Goal: Information Seeking & Learning: Compare options

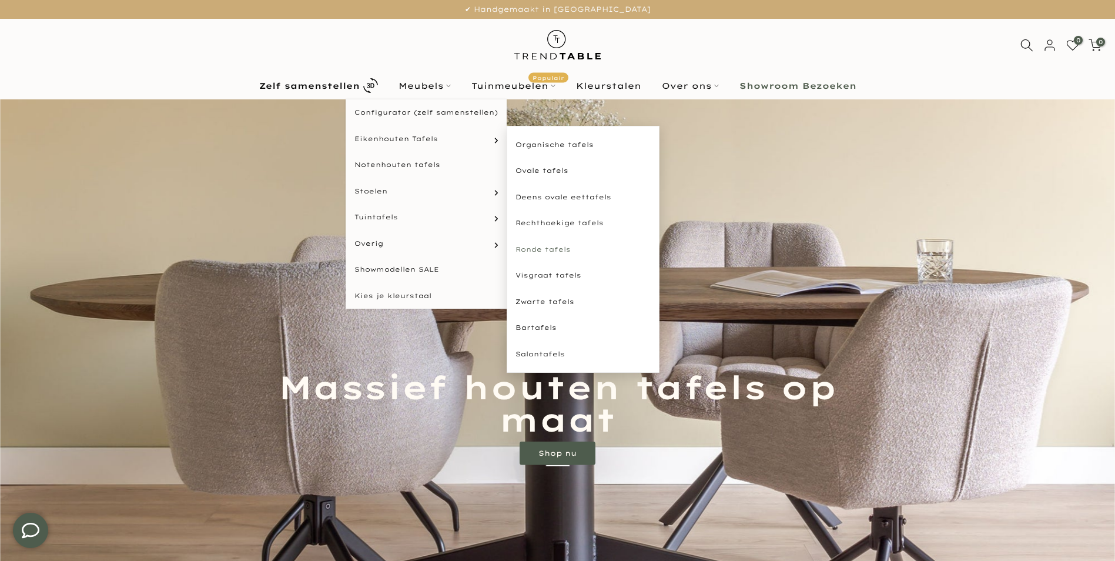
click at [530, 250] on link "Ronde tafels" at bounding box center [583, 249] width 153 height 26
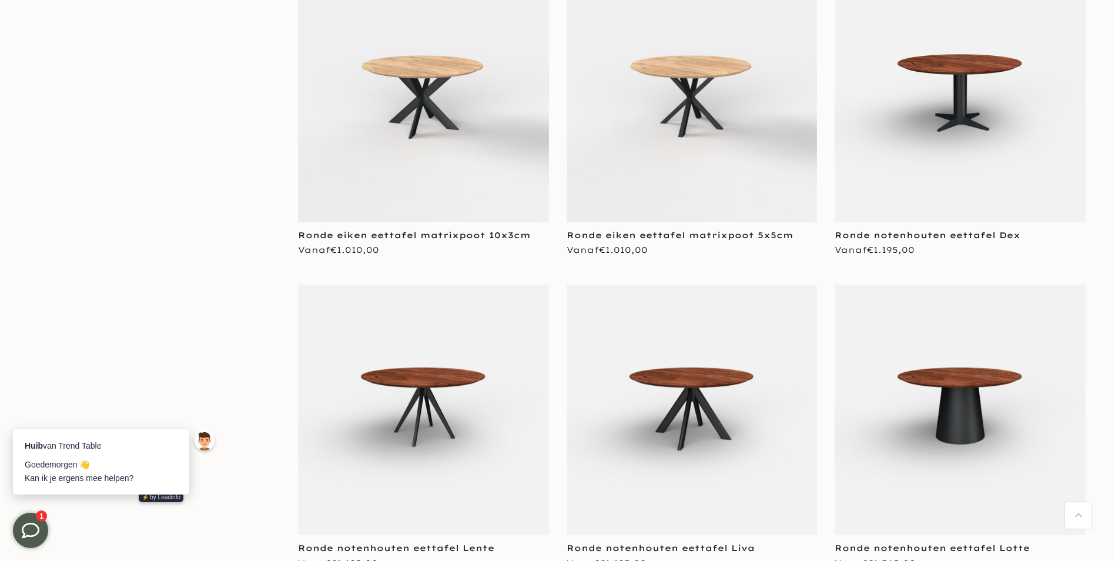
click at [403, 412] on img at bounding box center [423, 410] width 251 height 251
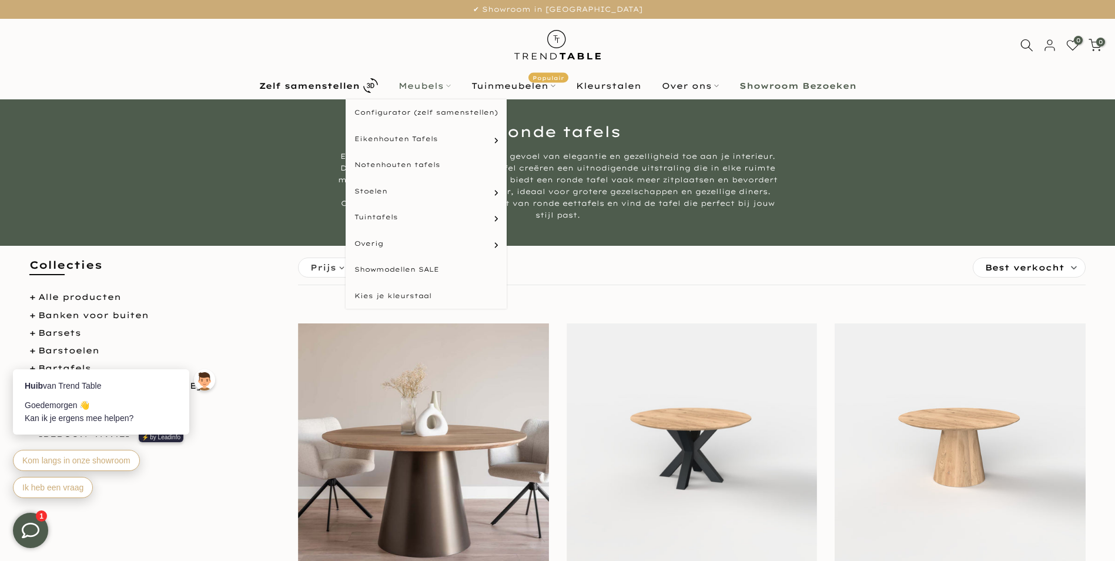
click at [443, 90] on link "Meubels" at bounding box center [424, 86] width 73 height 14
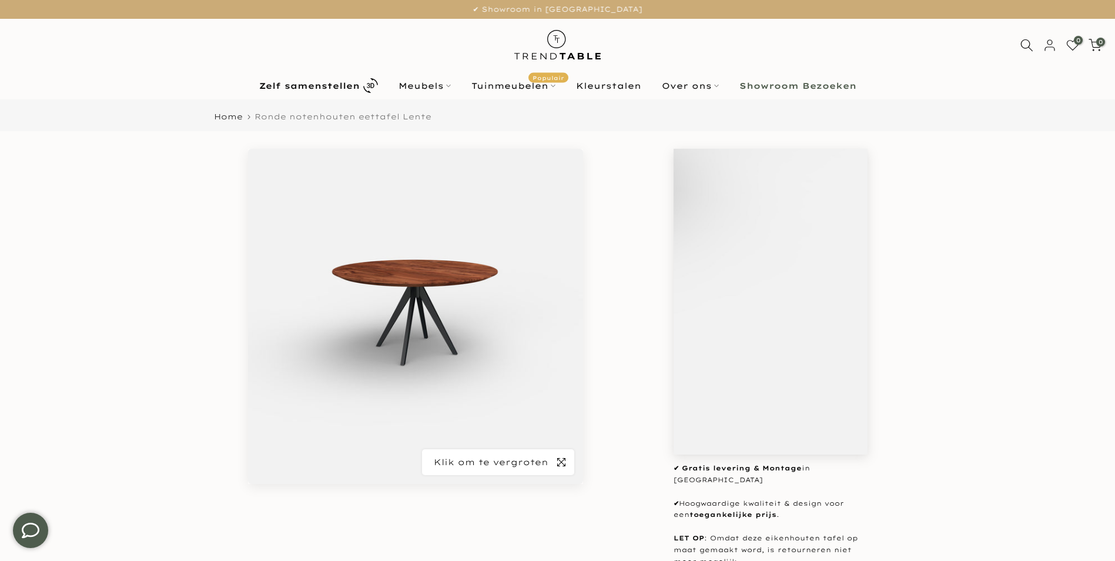
click at [563, 461] on icon "button" at bounding box center [561, 461] width 8 height 9
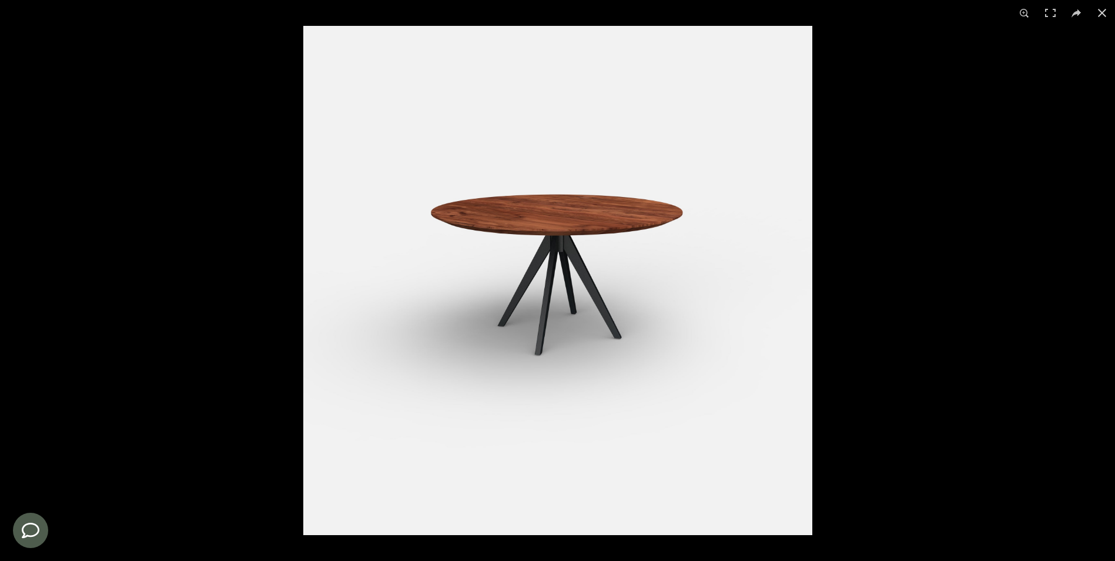
click at [635, 225] on img at bounding box center [557, 280] width 509 height 509
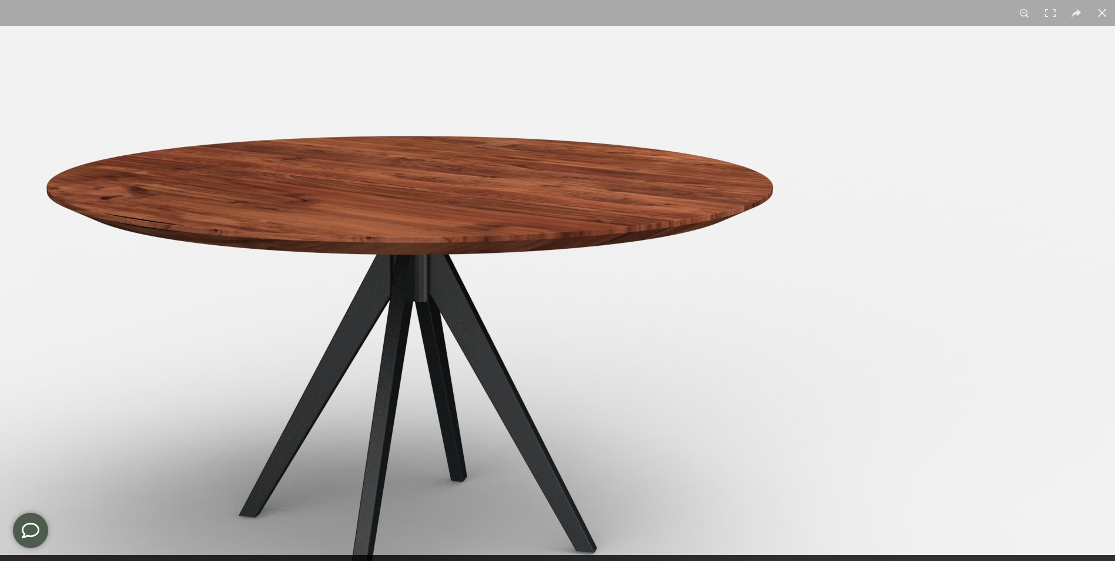
click at [635, 225] on img at bounding box center [413, 385] width 1470 height 1470
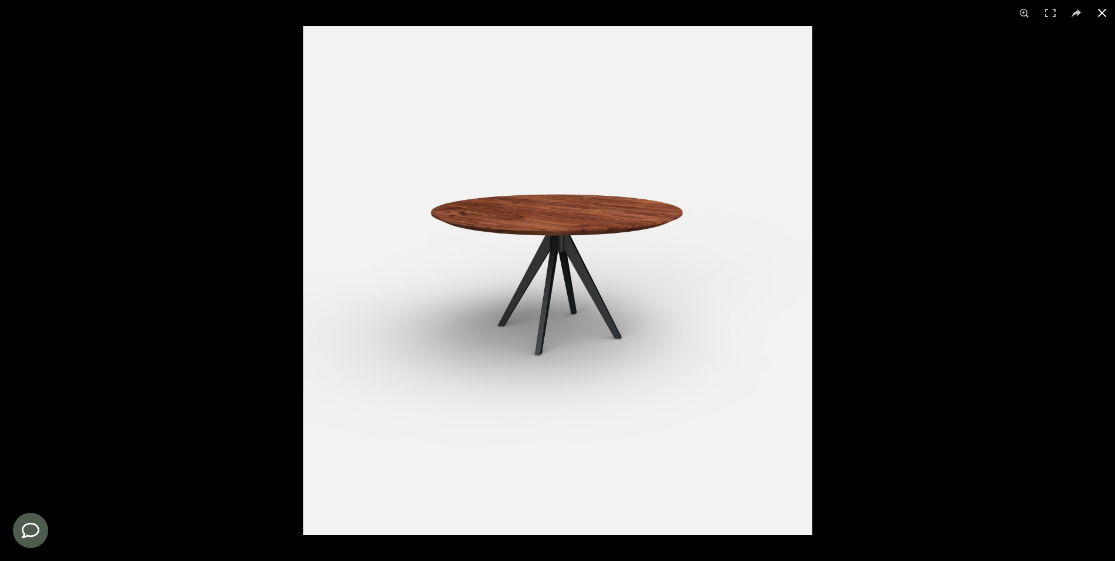
click at [861, 150] on div at bounding box center [860, 306] width 1115 height 561
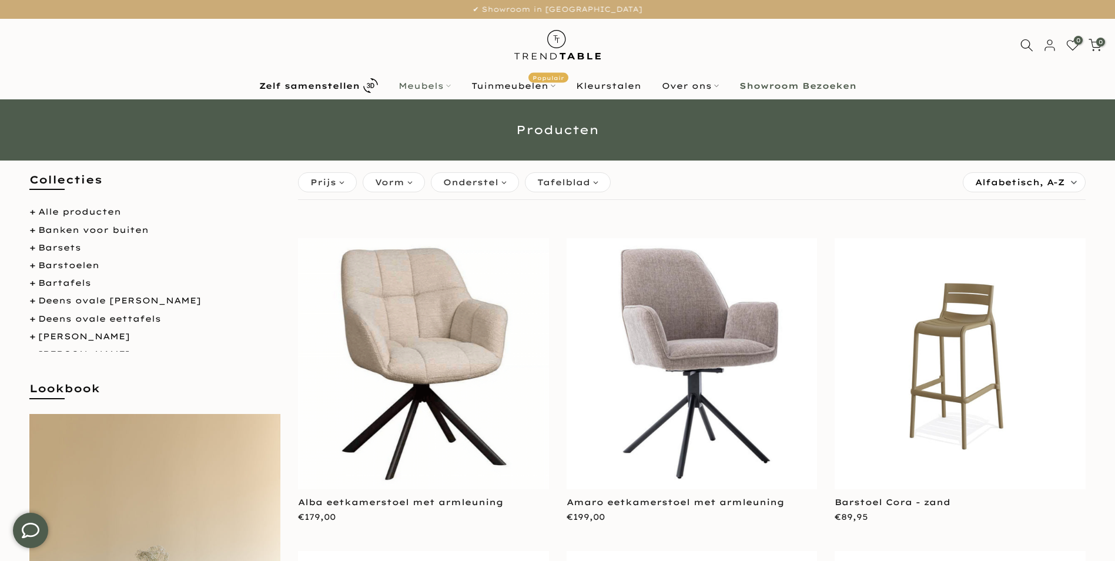
click at [430, 86] on link "Meubels" at bounding box center [424, 86] width 73 height 14
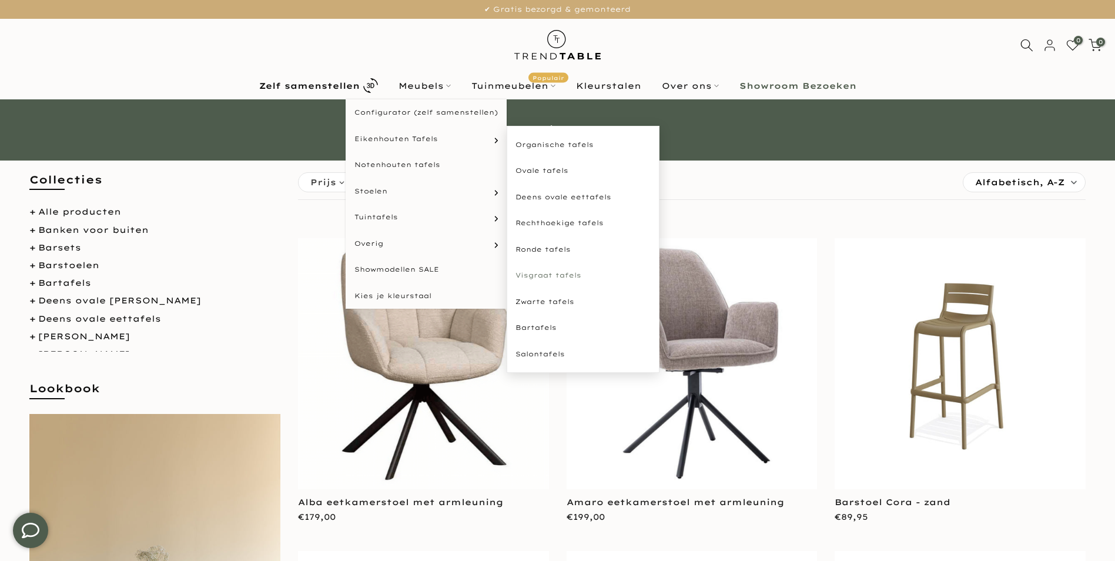
click at [560, 277] on link "Visgraat tafels" at bounding box center [583, 275] width 153 height 26
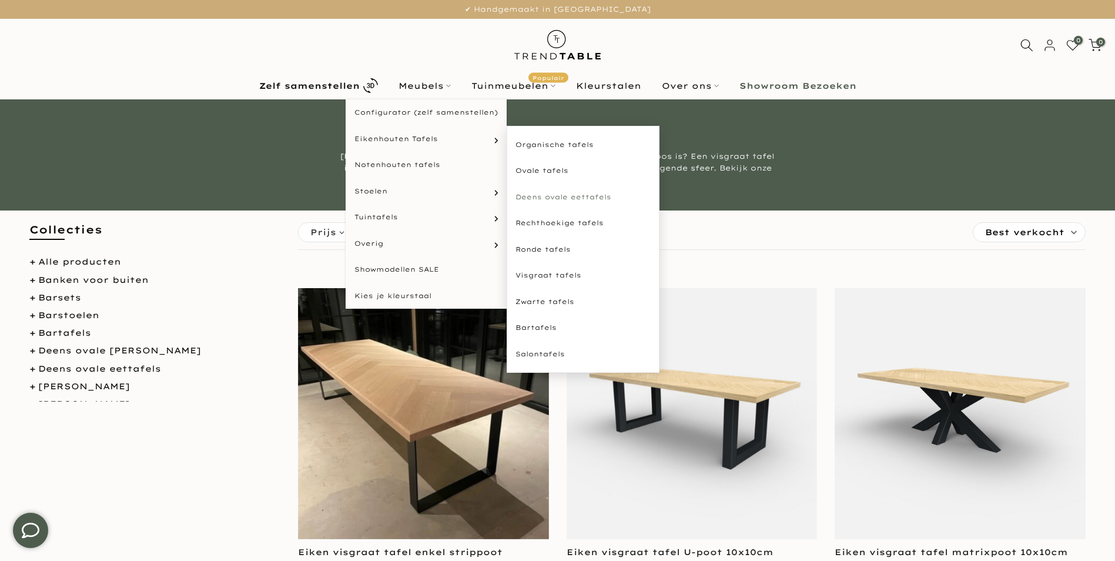
click at [559, 196] on link "Deens ovale eettafels" at bounding box center [583, 197] width 153 height 26
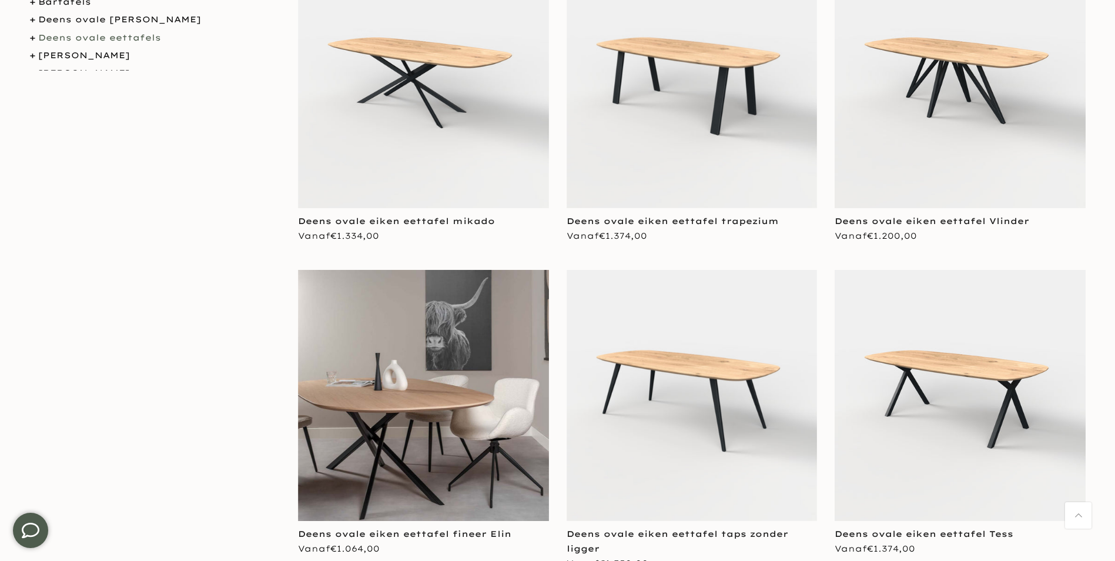
scroll to position [588, 0]
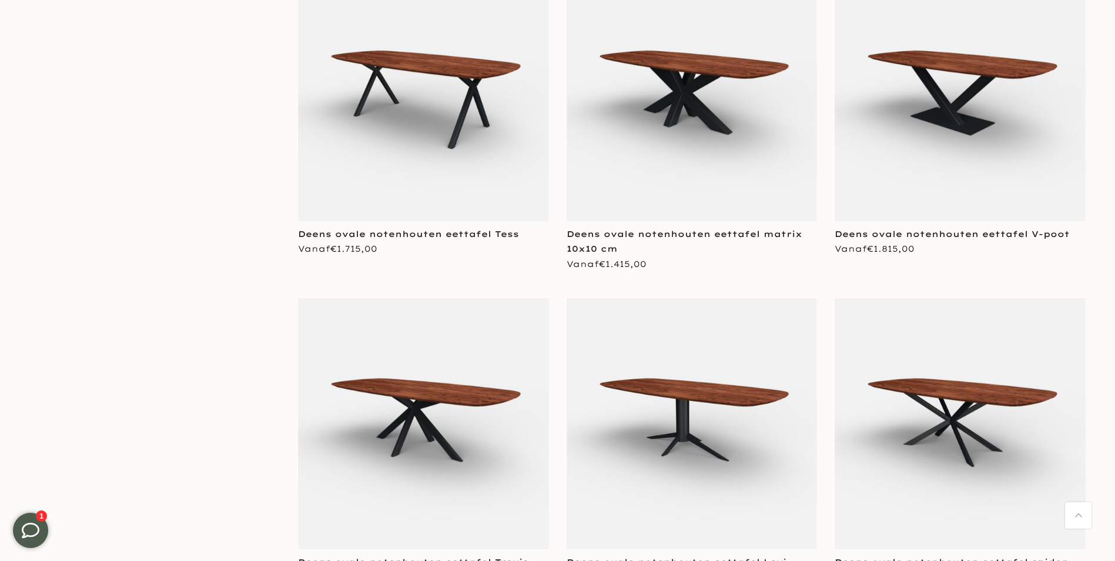
scroll to position [3292, 0]
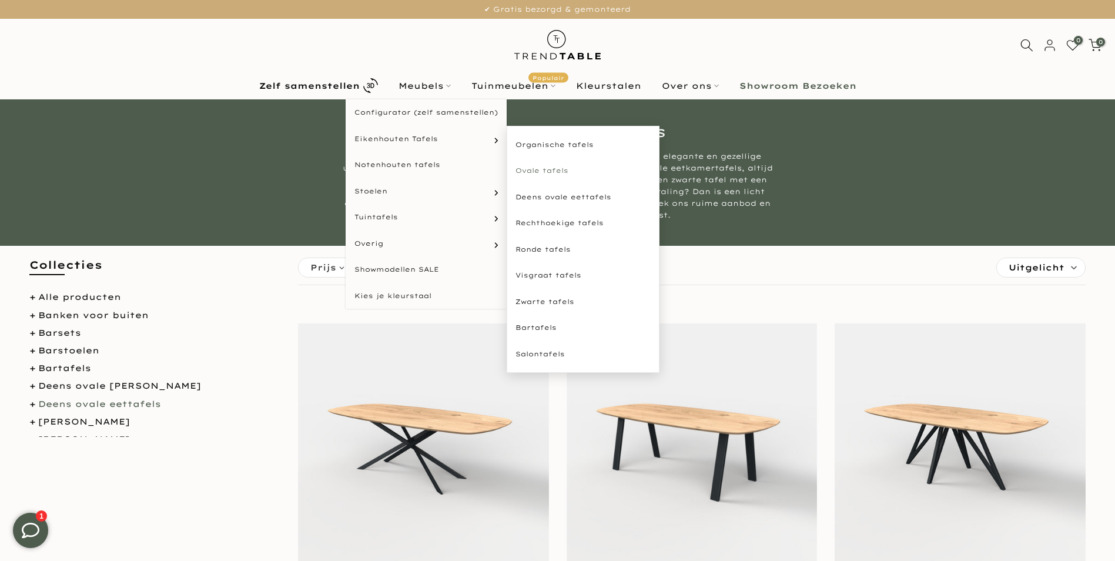
click at [548, 172] on link "Ovale tafels" at bounding box center [583, 171] width 153 height 26
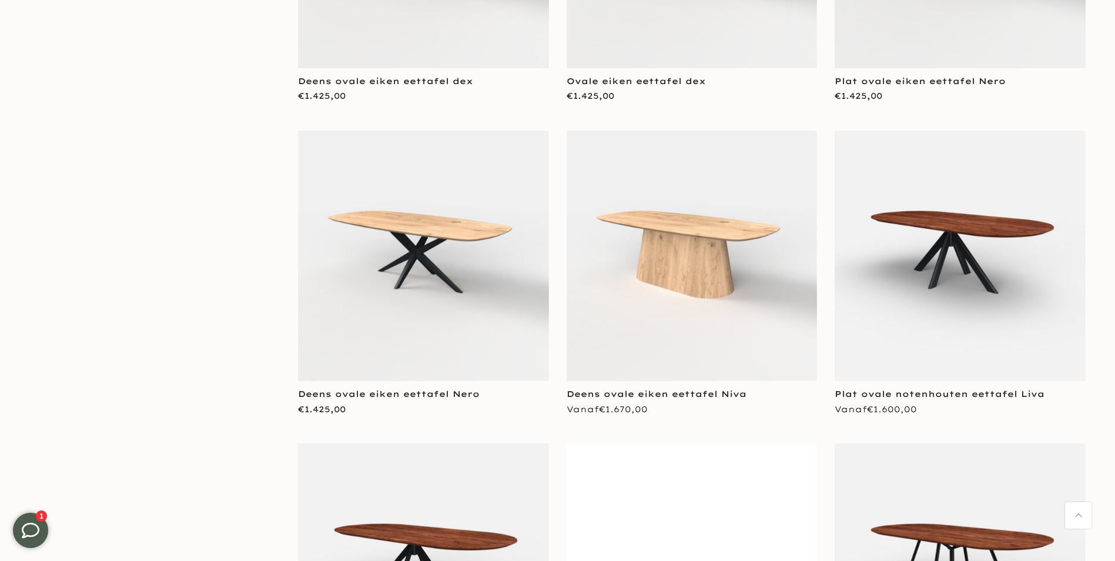
scroll to position [1293, 0]
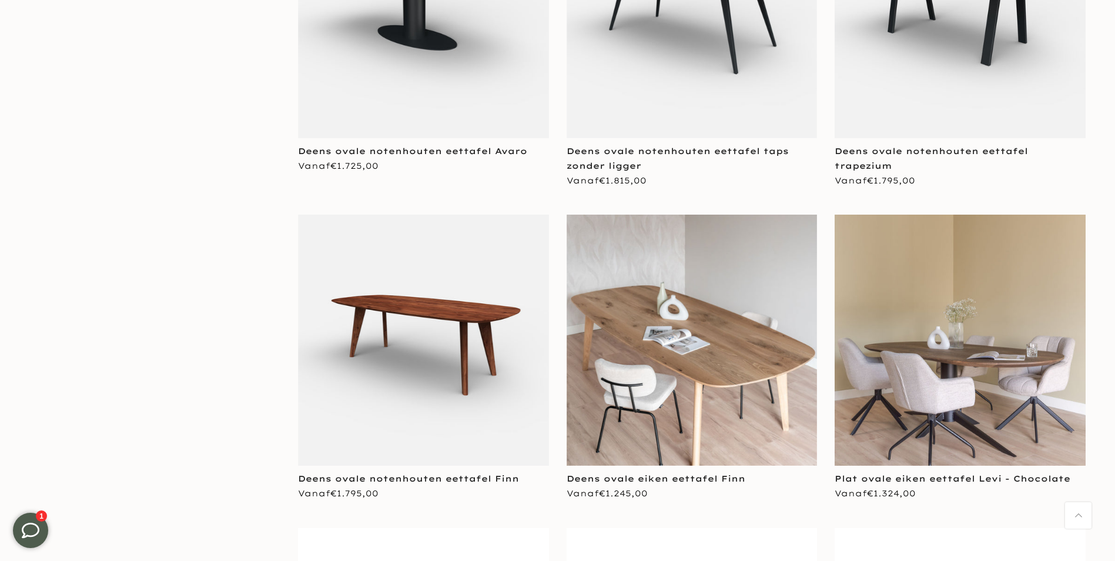
scroll to position [5643, 0]
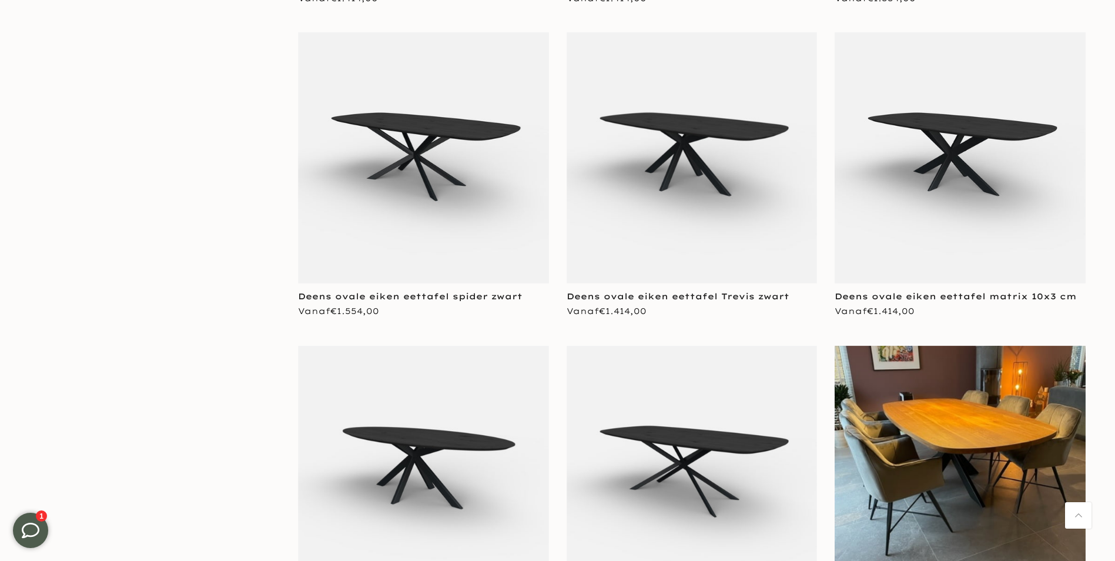
scroll to position [9934, 0]
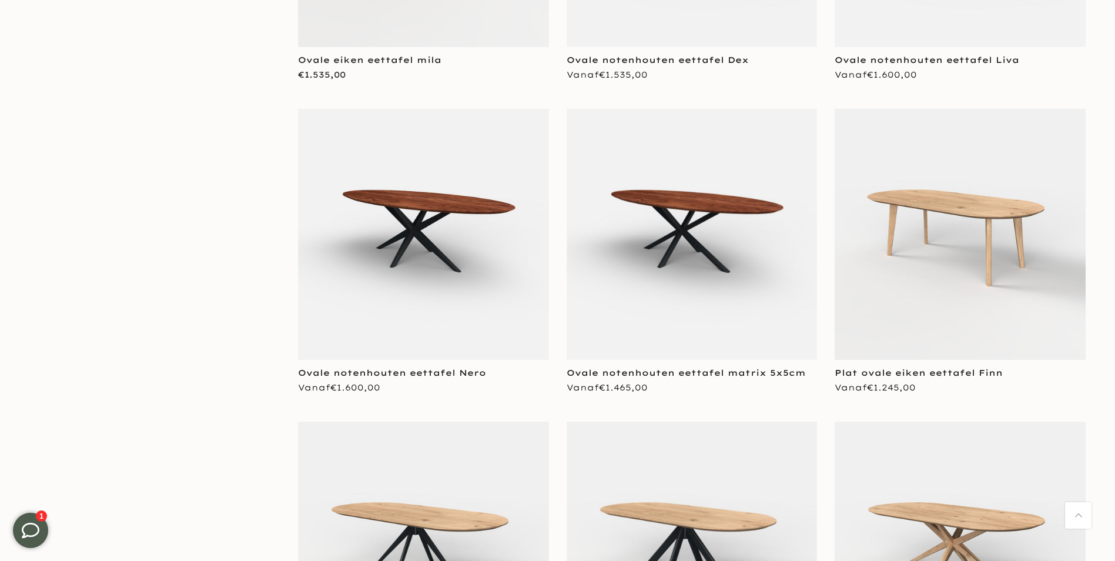
scroll to position [12579, 0]
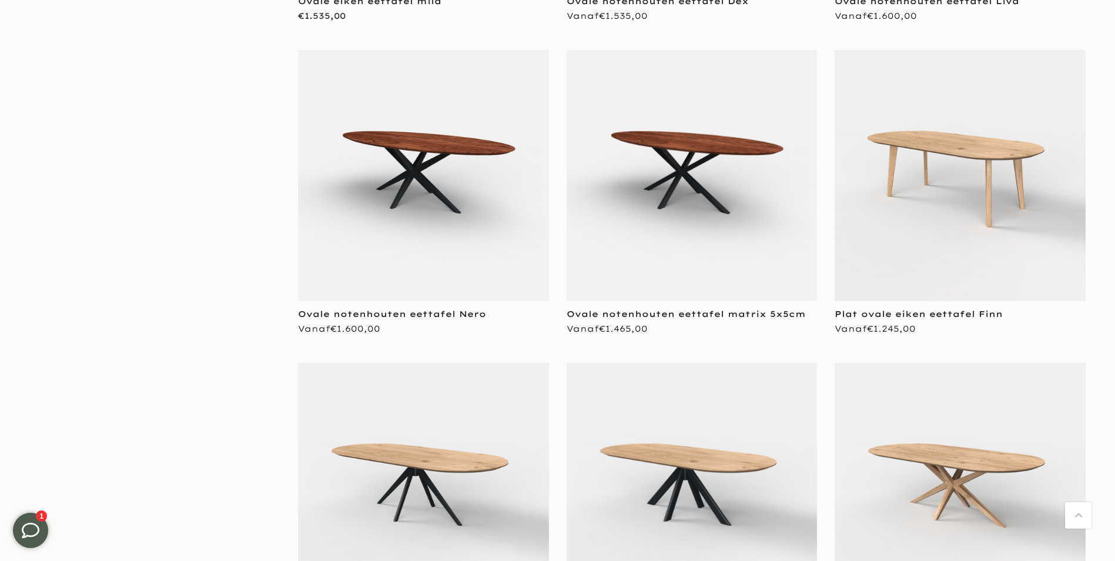
click at [688, 121] on img at bounding box center [692, 175] width 251 height 251
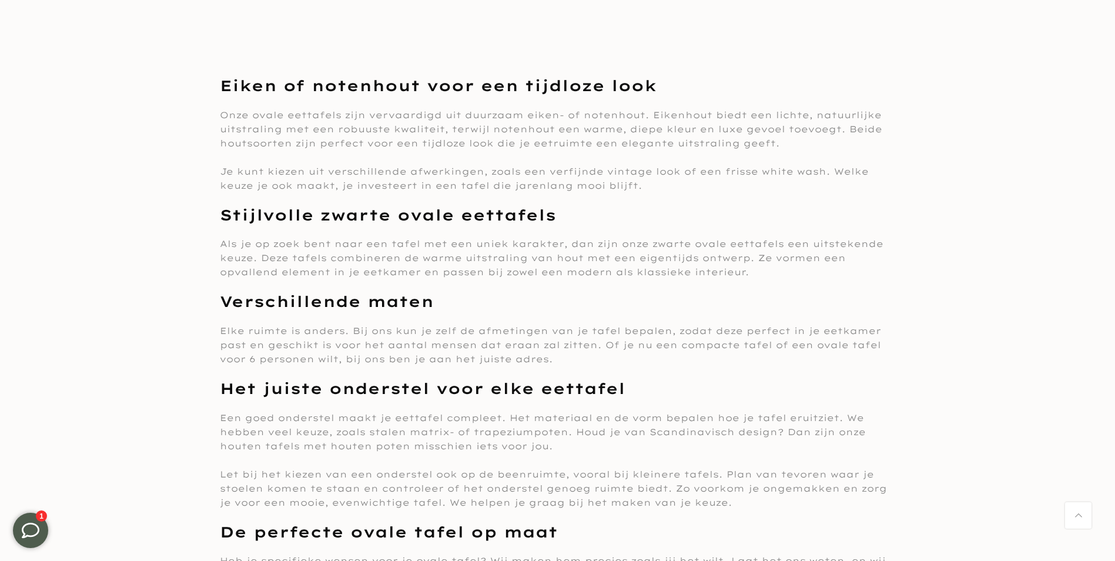
scroll to position [13990, 0]
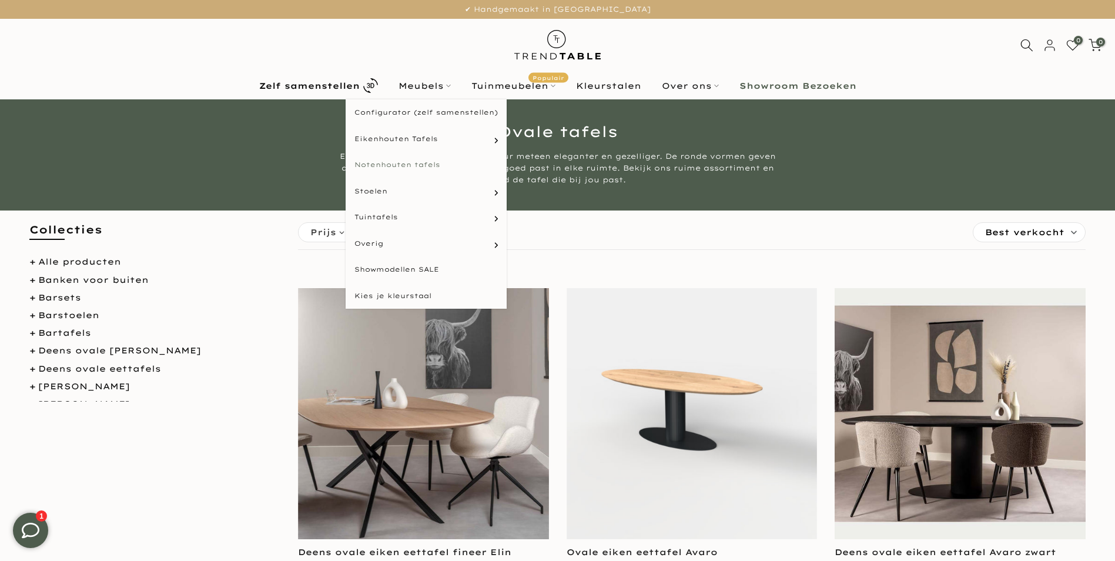
click at [423, 165] on link "Notenhouten tafels" at bounding box center [426, 165] width 161 height 26
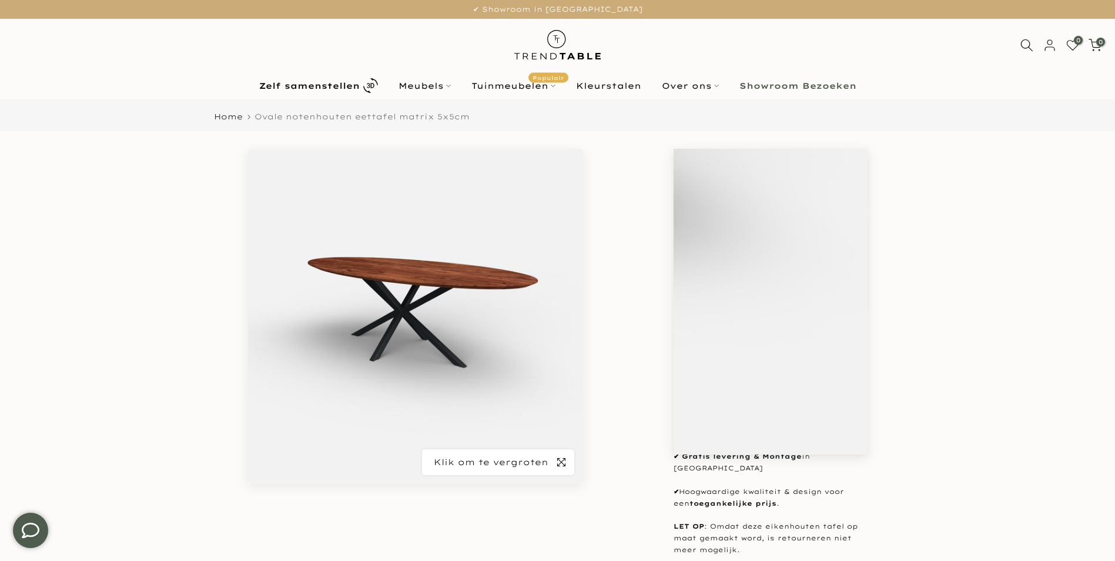
click at [555, 458] on span "button" at bounding box center [561, 462] width 26 height 26
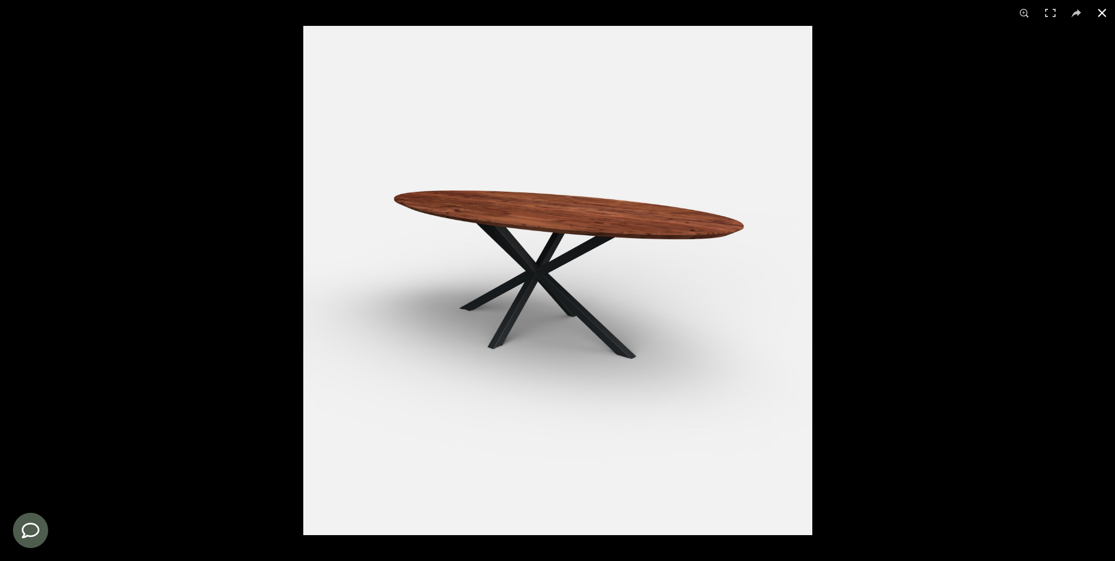
click at [1101, 16] on button at bounding box center [1102, 13] width 26 height 26
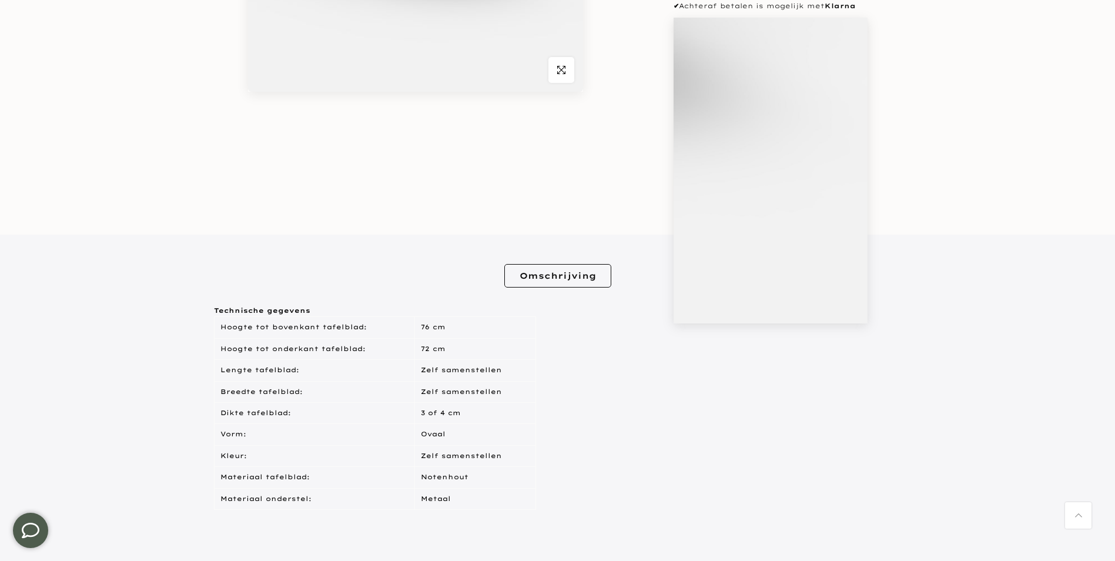
scroll to position [529, 0]
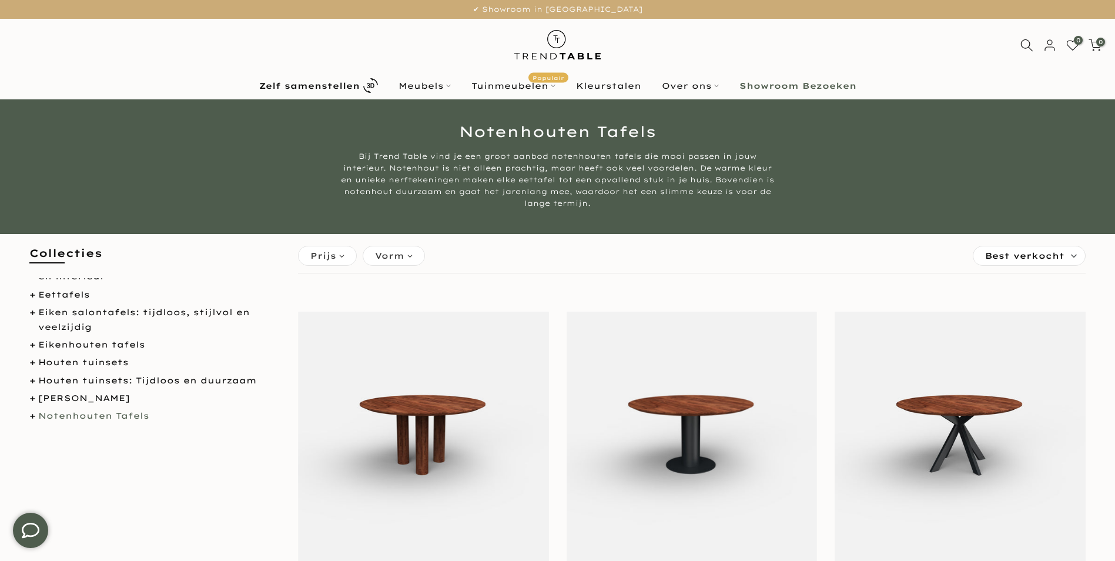
scroll to position [235, 0]
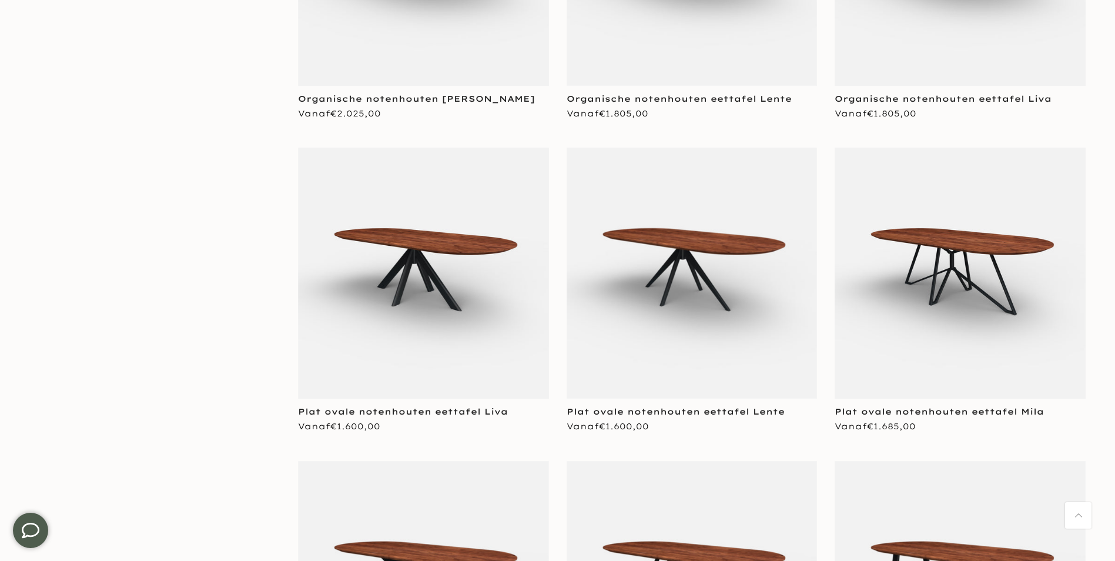
scroll to position [3644, 0]
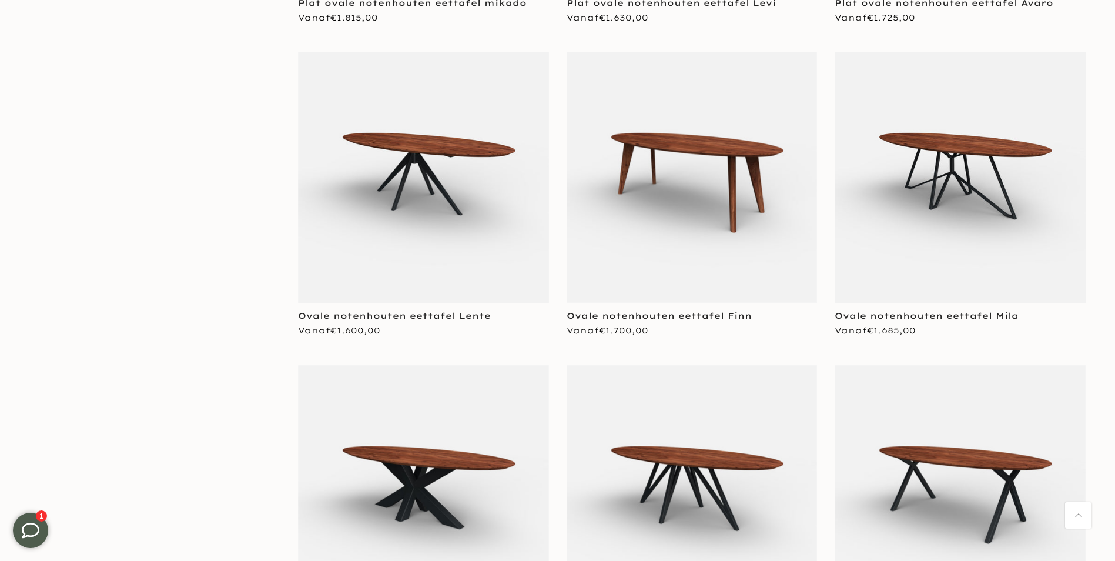
scroll to position [0, 0]
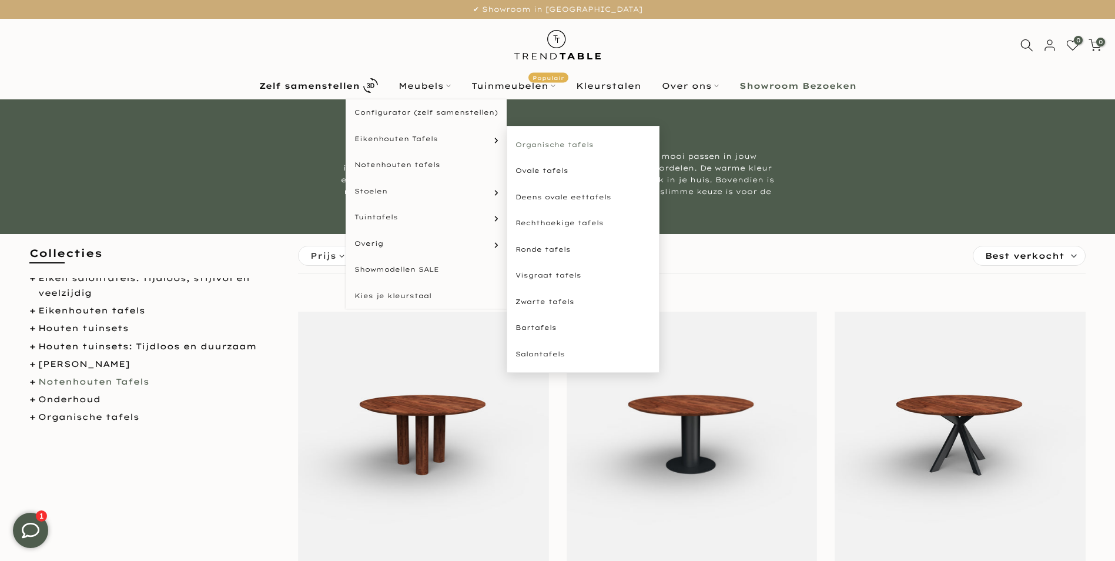
click at [538, 142] on link "Organische tafels" at bounding box center [583, 145] width 153 height 26
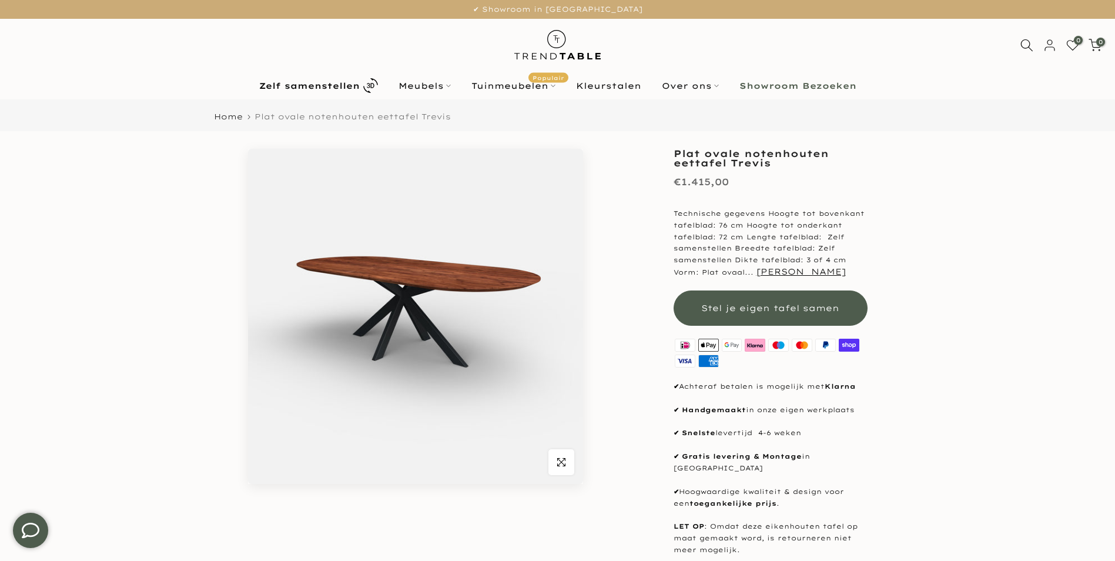
click at [371, 249] on img at bounding box center [415, 316] width 335 height 335
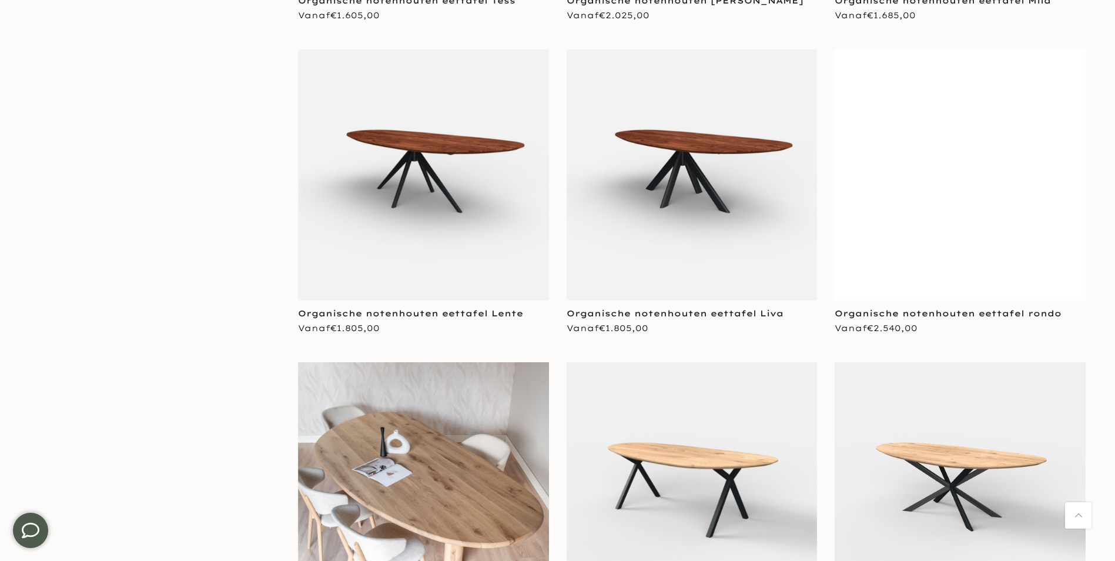
scroll to position [1763, 0]
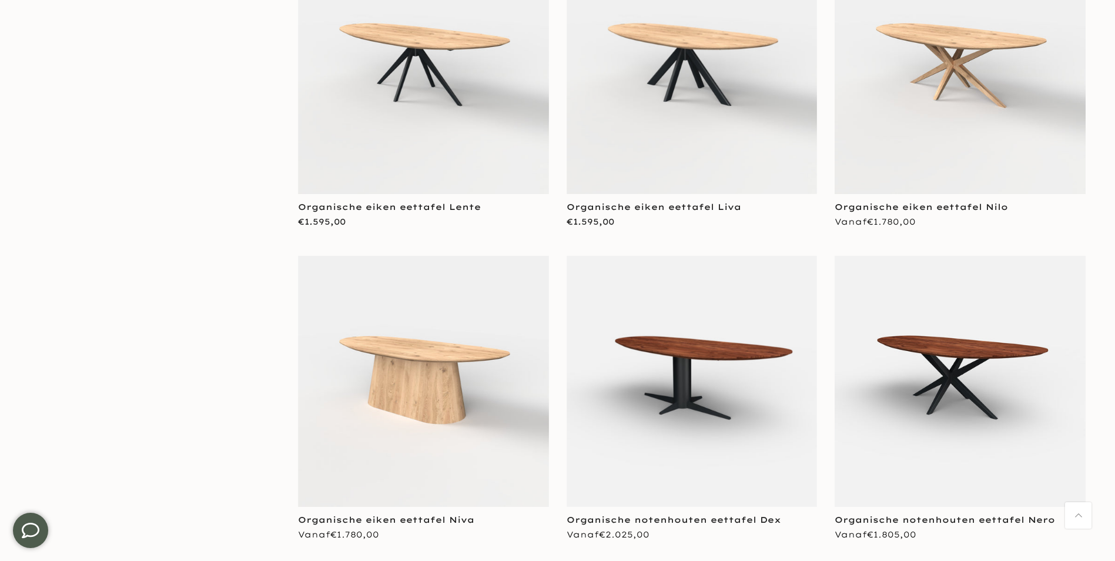
scroll to position [2586, 0]
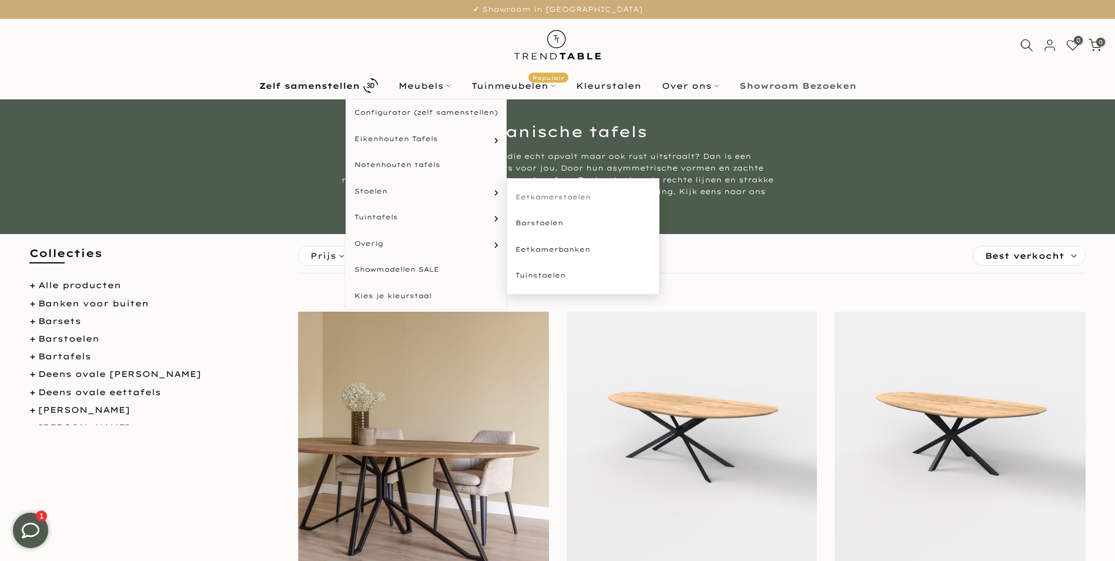
click at [580, 196] on link "Eetkamerstoelen" at bounding box center [583, 197] width 153 height 26
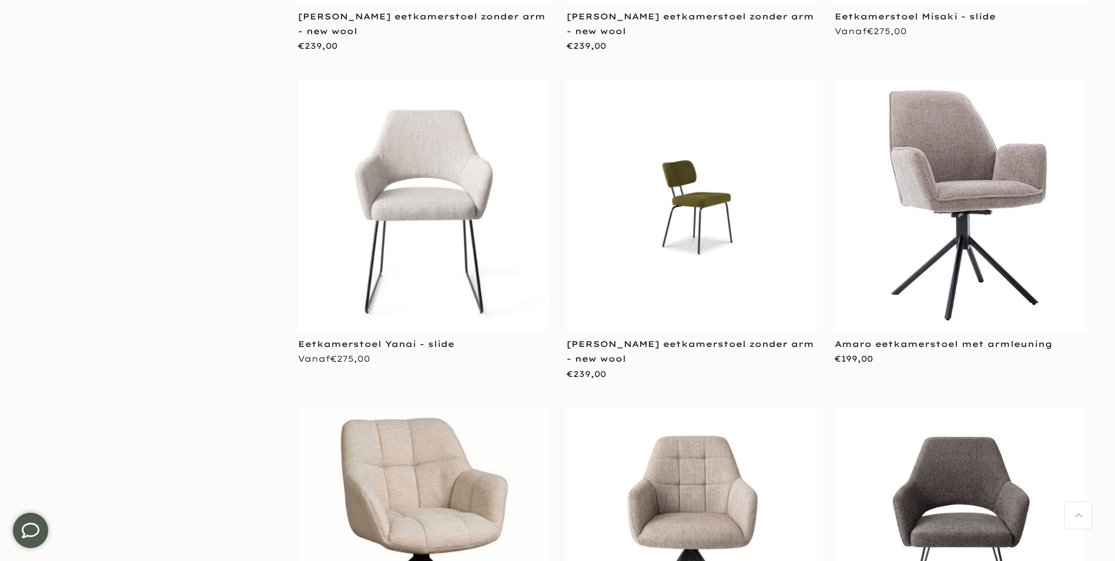
scroll to position [1763, 0]
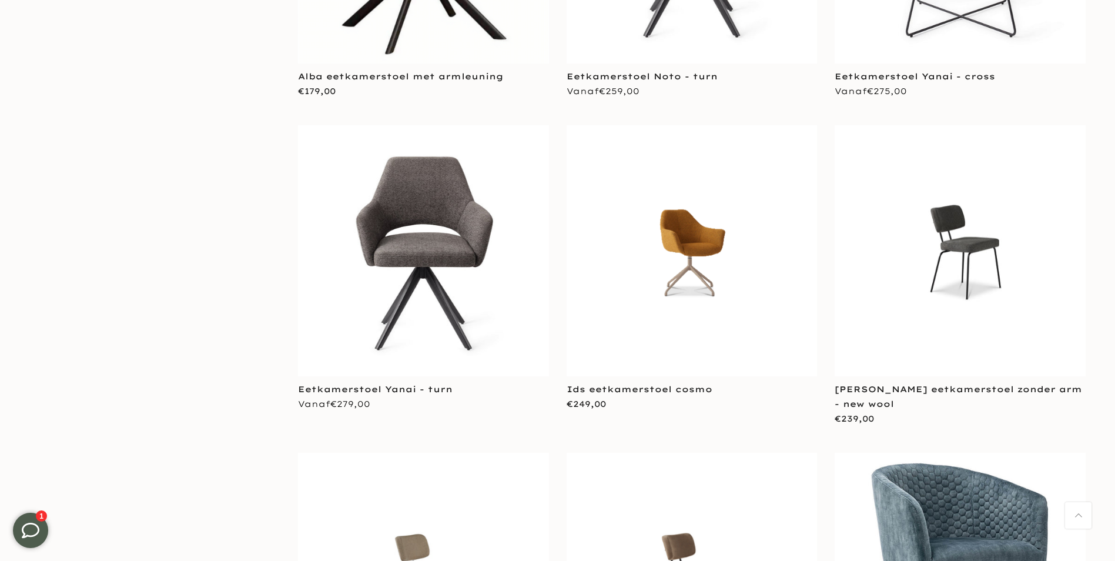
scroll to position [2057, 0]
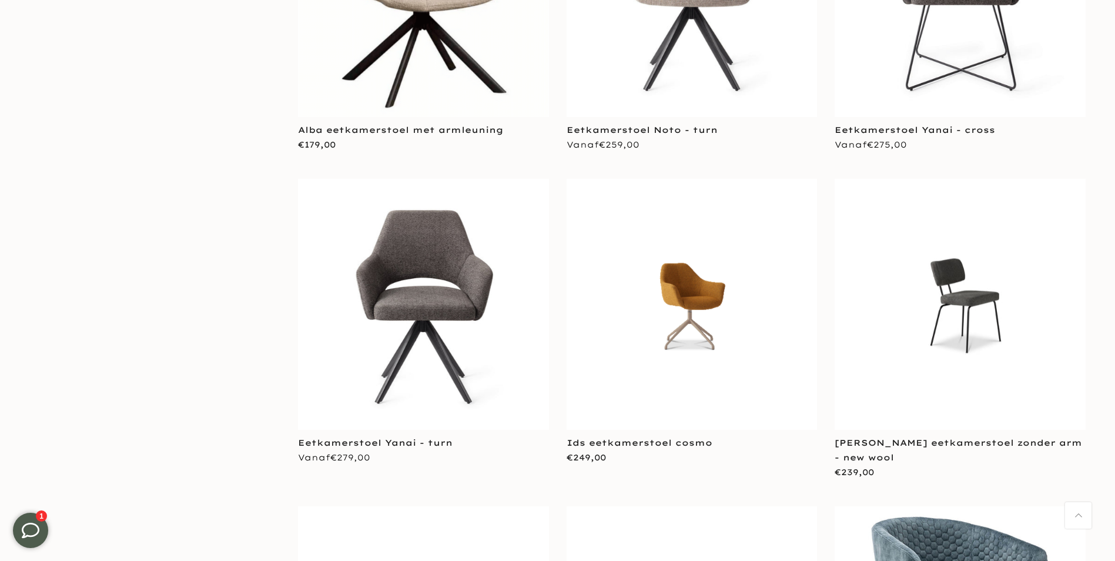
click at [403, 262] on img at bounding box center [423, 304] width 251 height 250
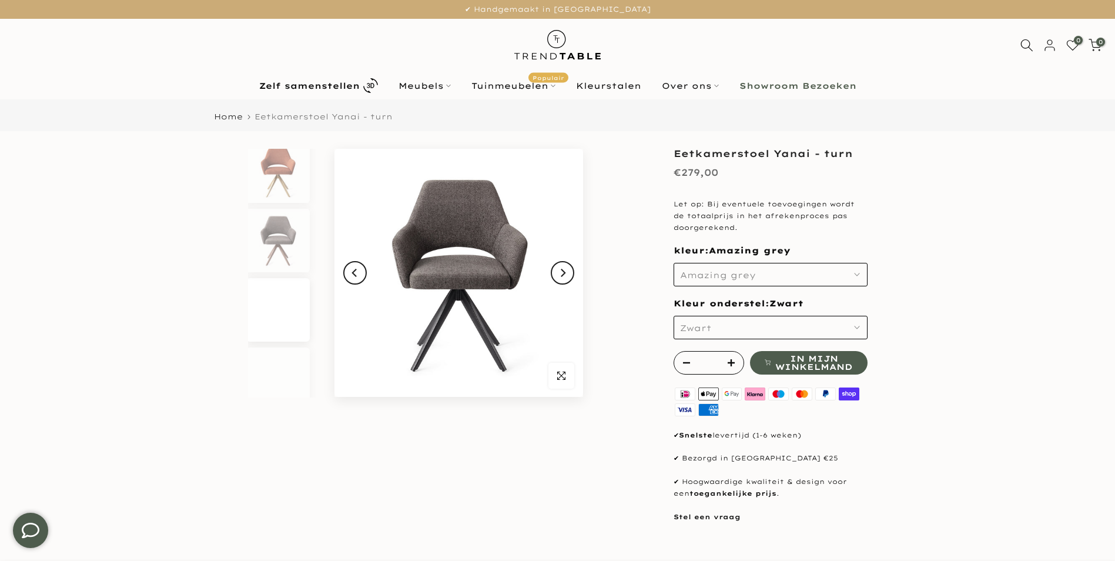
scroll to position [2597, 0]
